Goal: Use online tool/utility

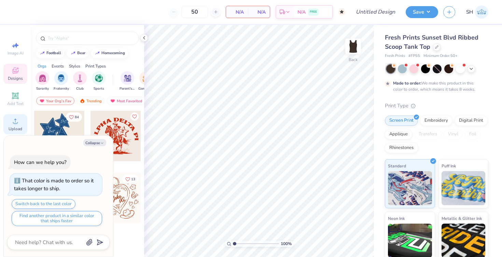
click at [16, 124] on circle at bounding box center [15, 124] width 4 height 4
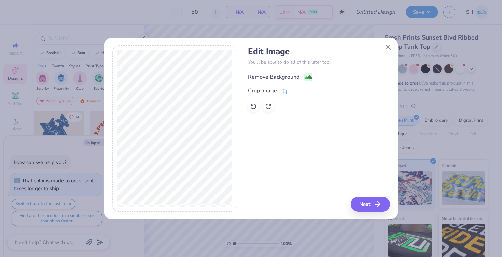
click at [284, 74] on div "Remove Background" at bounding box center [274, 77] width 52 height 8
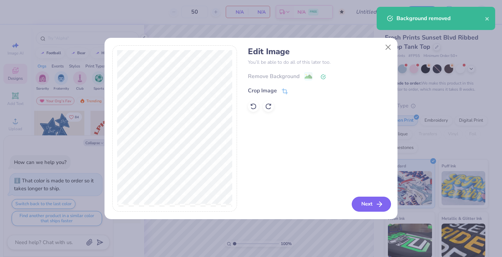
click at [374, 202] on button "Next" at bounding box center [371, 204] width 39 height 15
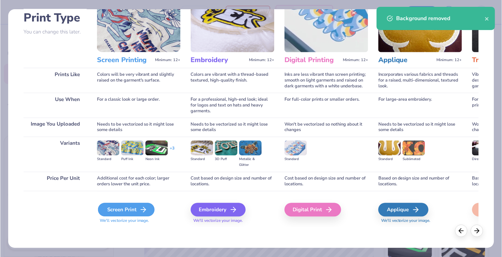
scroll to position [49, 0]
click at [126, 209] on div "Screen Print" at bounding box center [126, 210] width 57 height 14
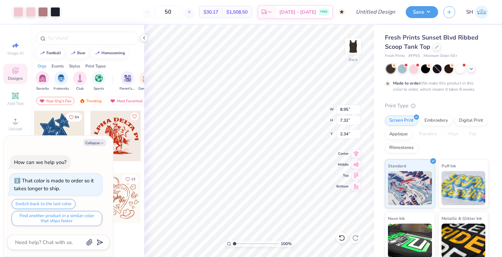
type textarea "x"
type input "5.54"
type input "4.53"
type input "5.13"
click at [18, 14] on div at bounding box center [19, 11] width 10 height 10
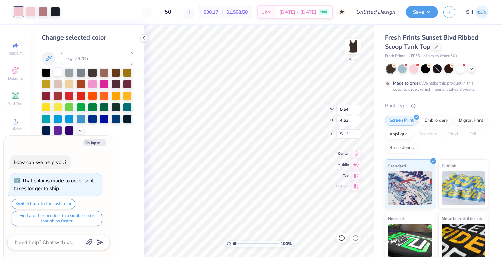
click at [57, 73] on div at bounding box center [57, 72] width 9 height 9
click at [30, 11] on div at bounding box center [31, 11] width 10 height 10
click at [60, 74] on div at bounding box center [57, 72] width 9 height 9
click at [27, 10] on div at bounding box center [31, 11] width 10 height 10
click at [54, 68] on div "Change selected color" at bounding box center [88, 84] width 92 height 102
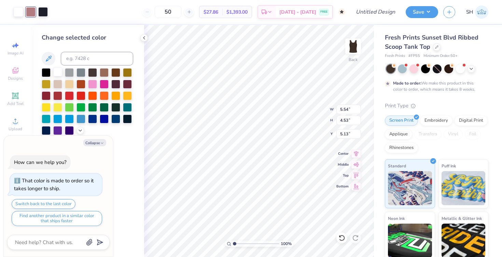
click at [60, 76] on div at bounding box center [57, 72] width 9 height 9
click at [30, 12] on div at bounding box center [31, 11] width 10 height 10
click at [58, 76] on div at bounding box center [57, 72] width 9 height 9
type textarea "x"
type input "2.12"
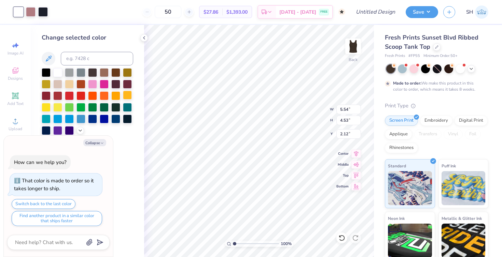
type textarea "x"
type input "6.25"
type input "5.11"
type input "1.53"
type textarea "x"
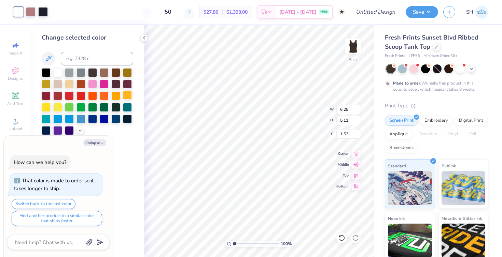
type input "1.41"
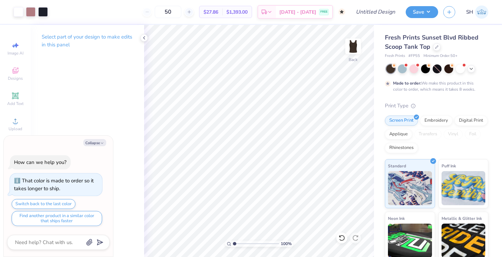
type textarea "x"
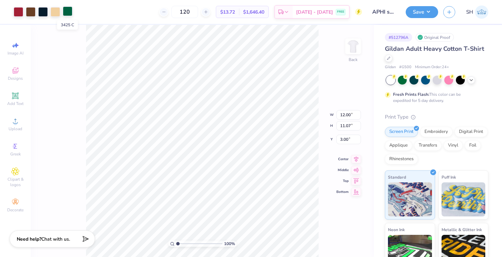
click at [72, 11] on div at bounding box center [68, 11] width 10 height 10
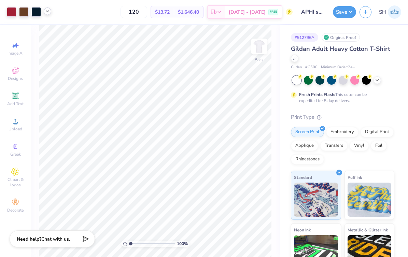
click at [47, 12] on polyline at bounding box center [47, 11] width 3 height 1
click at [54, 29] on div at bounding box center [54, 29] width 10 height 10
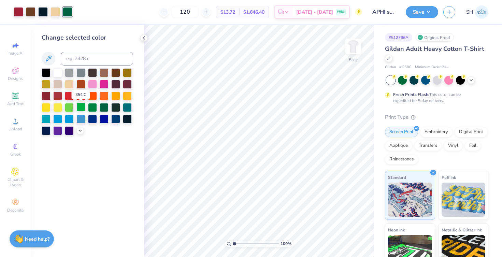
click at [81, 111] on div at bounding box center [80, 106] width 9 height 9
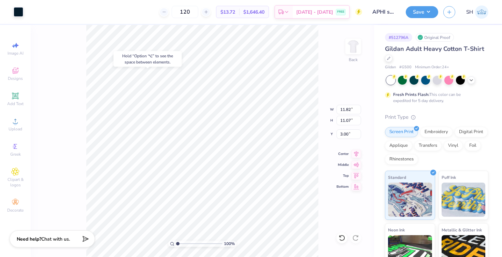
type input "11.94"
type input "10.72"
type input "3.05"
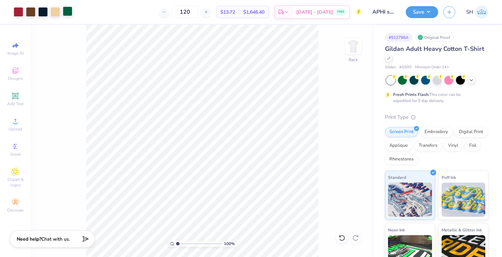
click at [66, 13] on div at bounding box center [68, 11] width 10 height 10
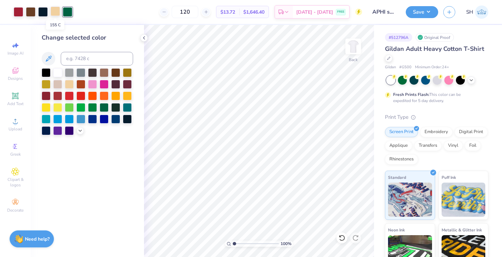
click at [57, 15] on div at bounding box center [56, 11] width 10 height 10
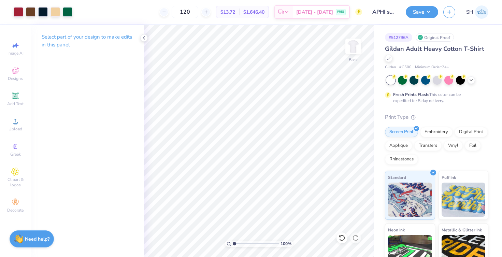
click at [74, 10] on div "Art colors 120 $13.72 Per Item $1,646.40 Total Est. Delivery Sep 11 - 14 FREE D…" at bounding box center [251, 12] width 502 height 24
click at [144, 36] on icon at bounding box center [143, 37] width 5 height 5
